Goal: Book appointment/travel/reservation

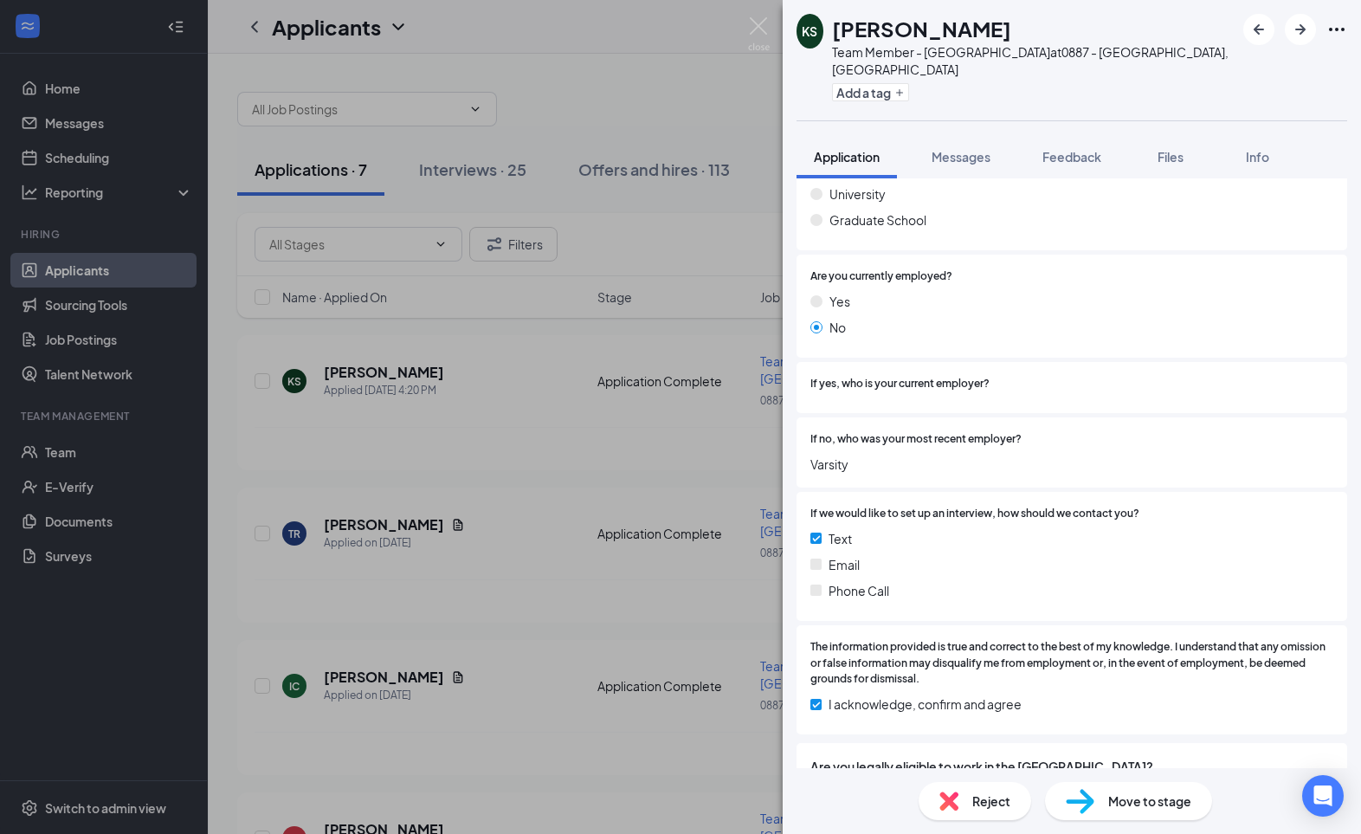
scroll to position [1103, 0]
click at [1125, 794] on span "Move to stage" at bounding box center [1149, 800] width 83 height 19
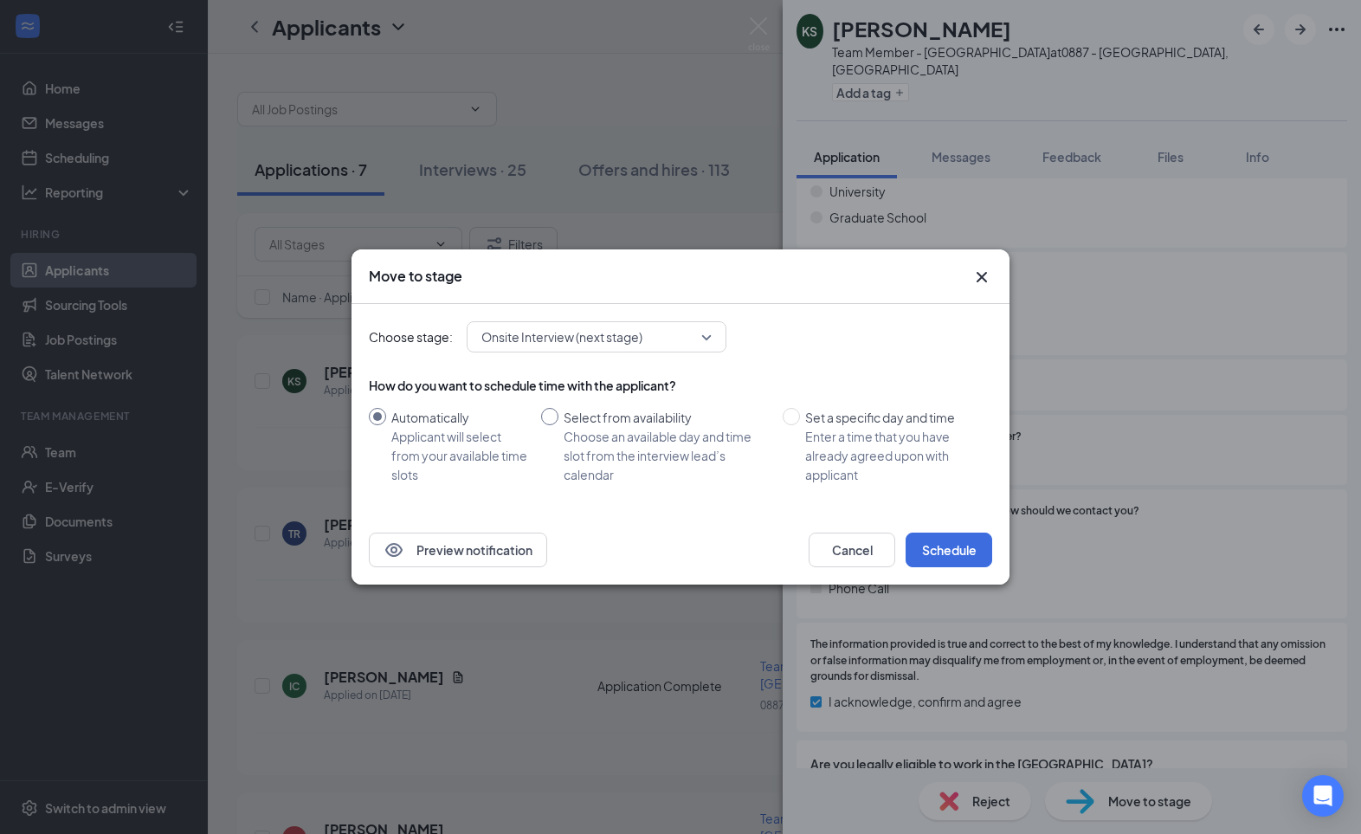
click at [551, 422] on input "Select from availability Choose an available day and time slot from the intervi…" at bounding box center [549, 416] width 17 height 17
radio input "true"
radio input "false"
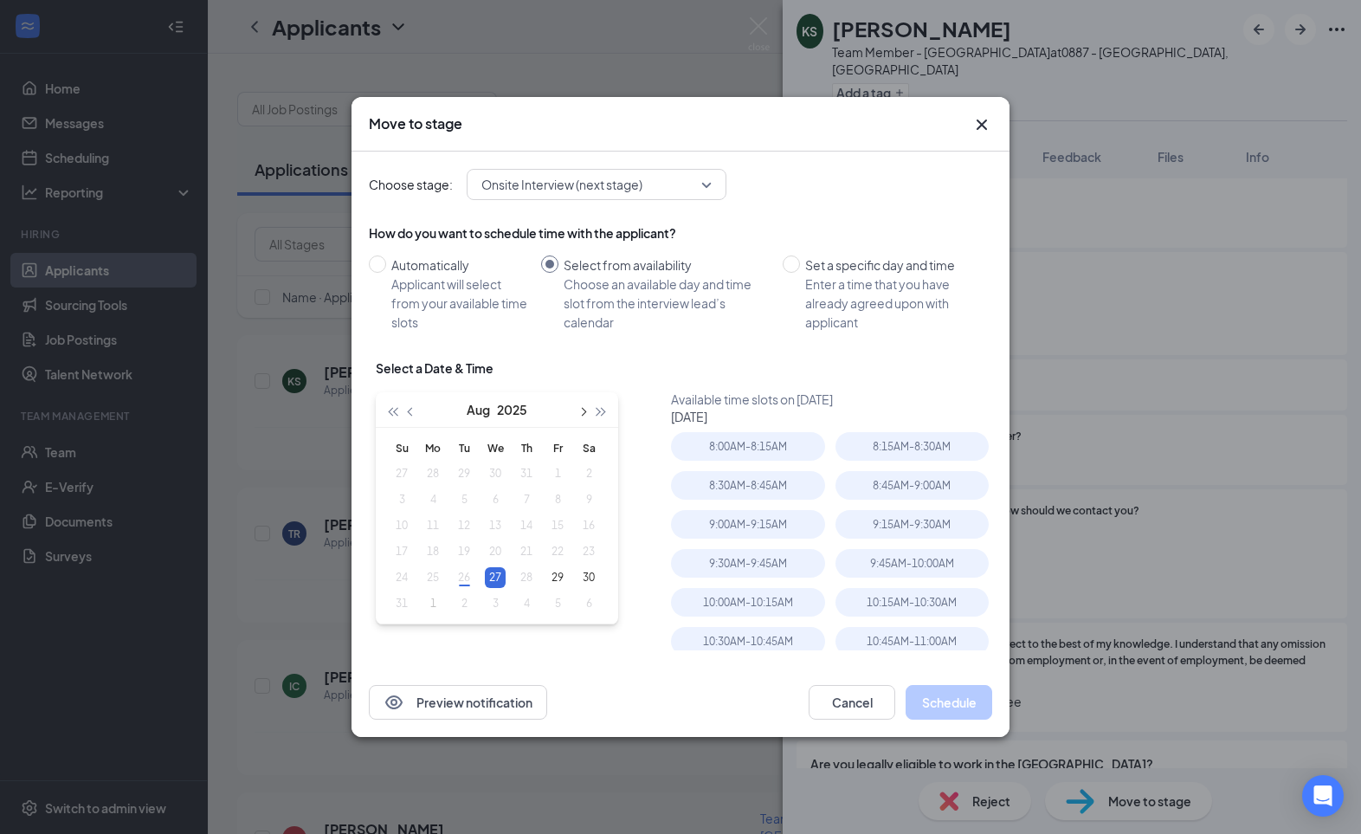
click at [584, 410] on span "button" at bounding box center [581, 412] width 9 height 9
type input "[DATE]"
click at [430, 472] on div "1" at bounding box center [432, 473] width 21 height 21
click at [759, 448] on div "1:30PM - 1:45PM" at bounding box center [747, 446] width 153 height 29
click at [958, 704] on button "Schedule" at bounding box center [949, 702] width 87 height 35
